Goal: Navigation & Orientation: Find specific page/section

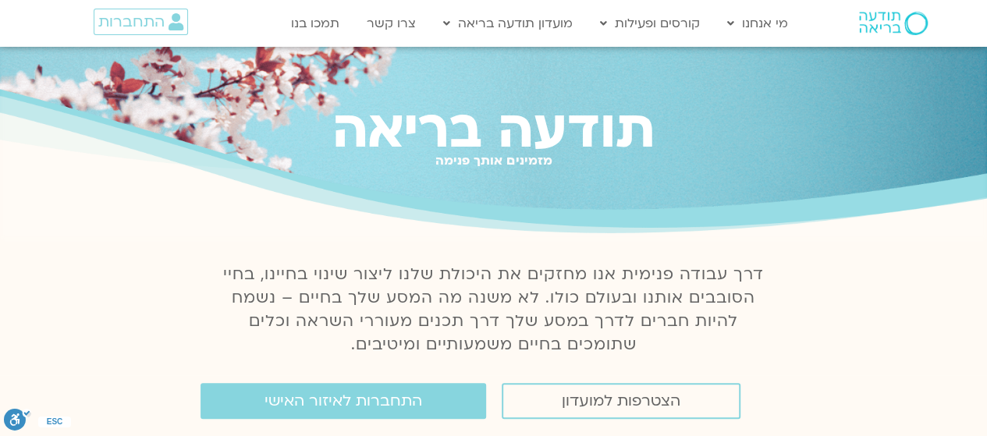
scroll to position [234, 0]
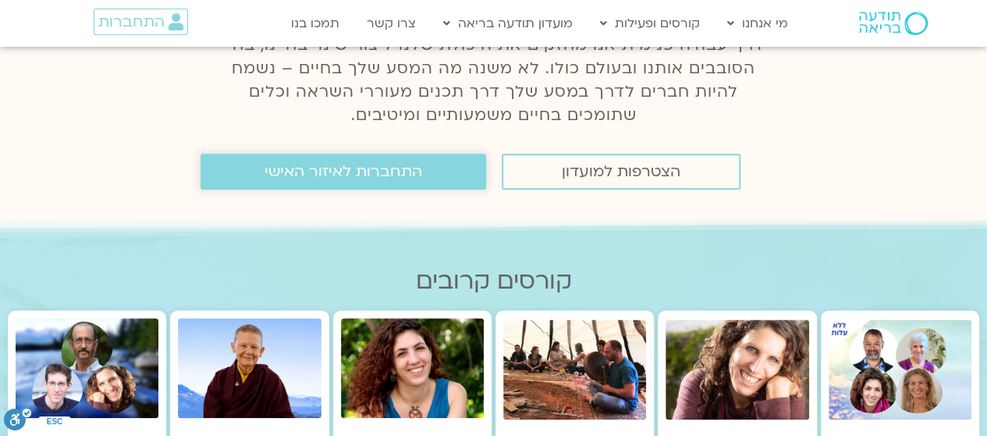
click at [330, 171] on span "התחברות לאיזור האישי" at bounding box center [343, 171] width 158 height 17
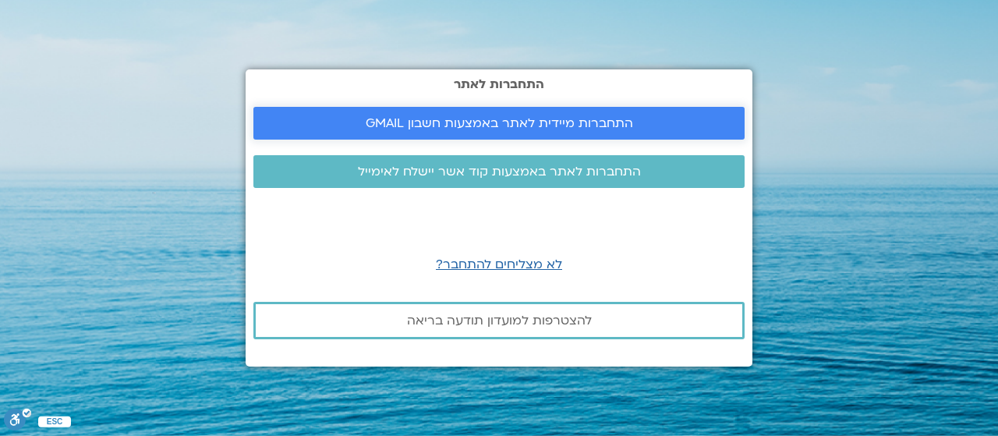
click at [448, 126] on span "התחברות מיידית לאתר באמצעות חשבון GMAIL" at bounding box center [500, 123] width 268 height 14
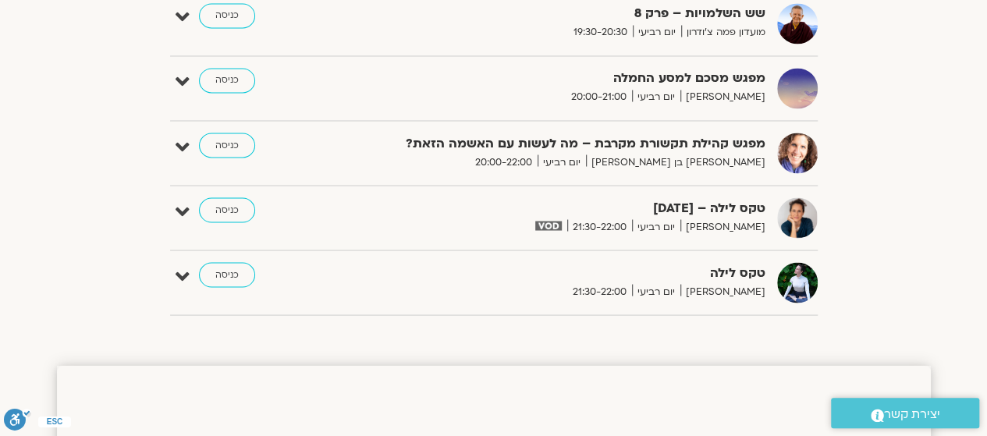
scroll to position [1326, 0]
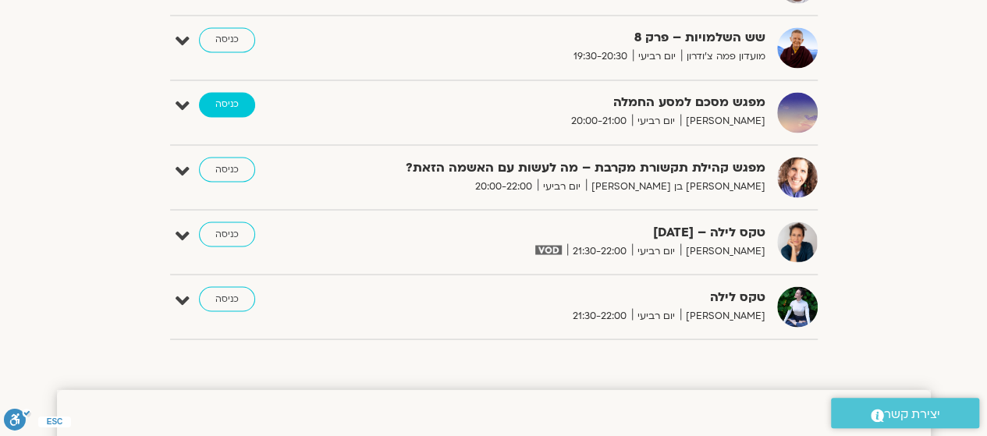
click at [232, 101] on link "כניסה" at bounding box center [227, 104] width 56 height 25
